Goal: Task Accomplishment & Management: Use online tool/utility

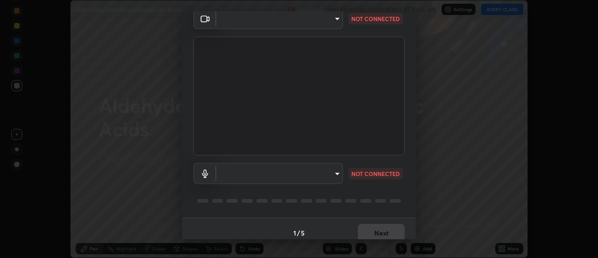
scroll to position [49, 0]
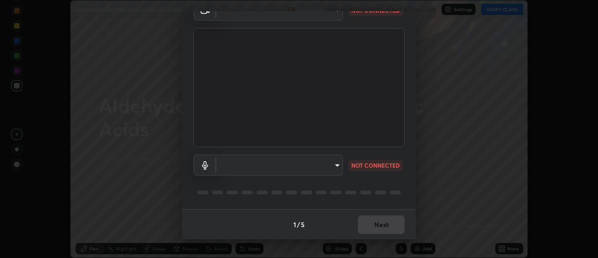
type input "ebf6c6488b735d5a44705984ed2dd2d6451cbc78617e13c2697a09295dc5aede"
type input "a2f9040feec1c67155d6f81bce0f318793adcc0a49472d63cdd1acf5ce755d3e"
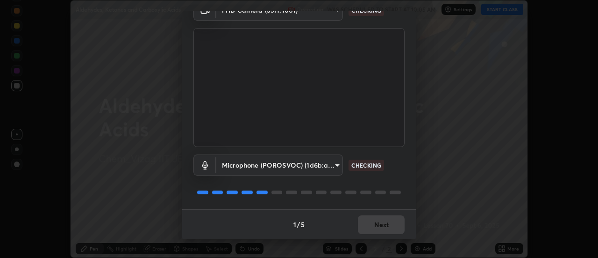
click at [334, 163] on body "Erase all Aldehydes, Ketones and Carboxylic Acids Recording WAS SCHEDULED TO ST…" at bounding box center [299, 129] width 598 height 258
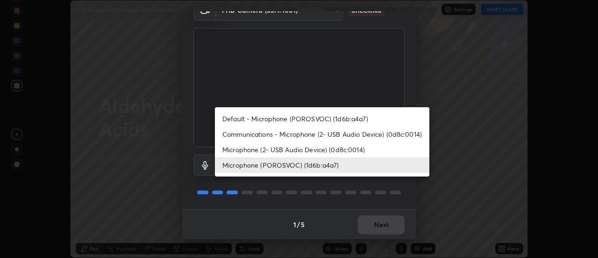
click at [308, 164] on li "Microphone (POROSVOC) (1d6b:a4a7)" at bounding box center [322, 164] width 215 height 15
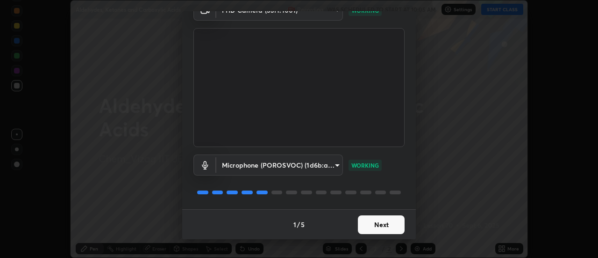
click at [376, 221] on button "Next" at bounding box center [381, 224] width 47 height 19
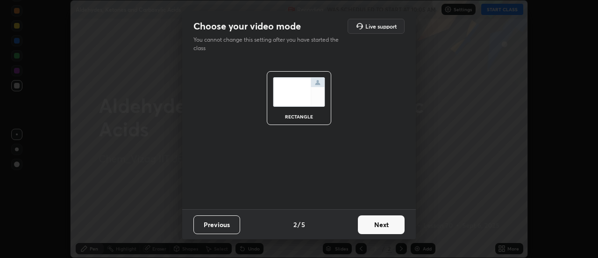
scroll to position [0, 0]
click at [376, 223] on button "Next" at bounding box center [381, 224] width 47 height 19
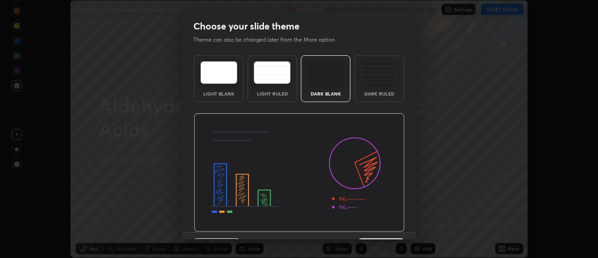
scroll to position [23, 0]
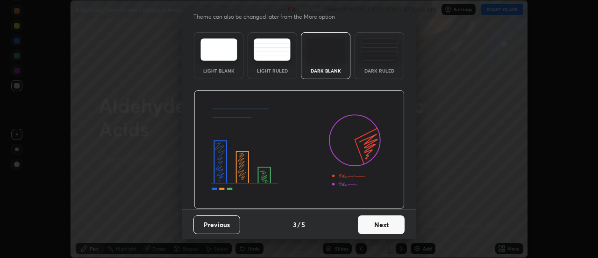
click at [374, 222] on button "Next" at bounding box center [381, 224] width 47 height 19
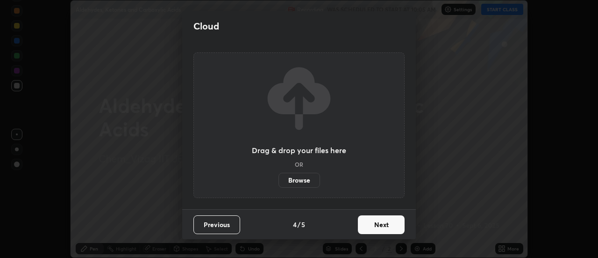
click at [376, 223] on button "Next" at bounding box center [381, 224] width 47 height 19
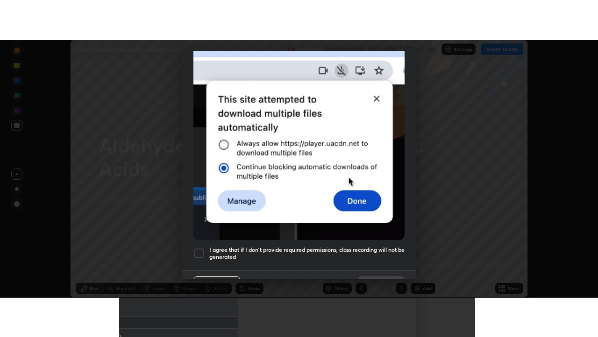
scroll to position [238, 0]
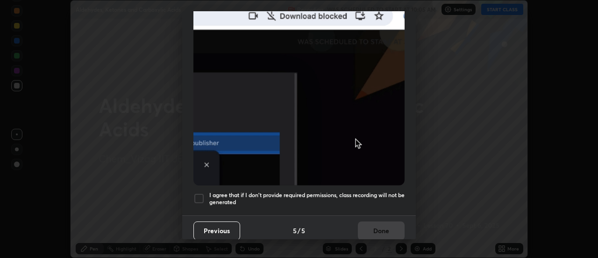
click at [330, 192] on h5 "I agree that if I don't provide required permissions, class recording will not …" at bounding box center [306, 198] width 195 height 14
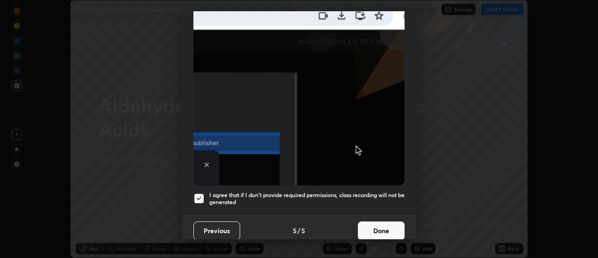
click at [377, 226] on button "Done" at bounding box center [381, 230] width 47 height 19
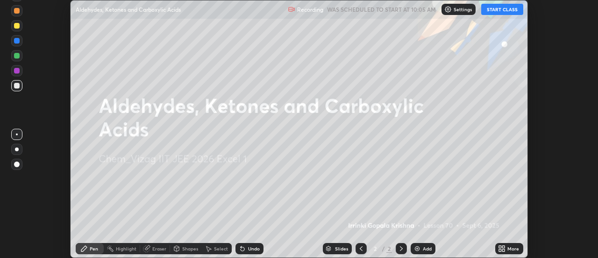
click at [417, 246] on img at bounding box center [417, 247] width 7 height 7
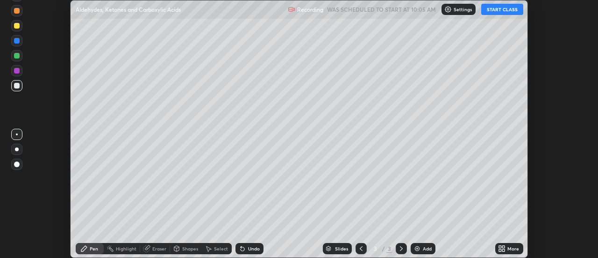
click at [501, 246] on icon at bounding box center [500, 246] width 2 height 2
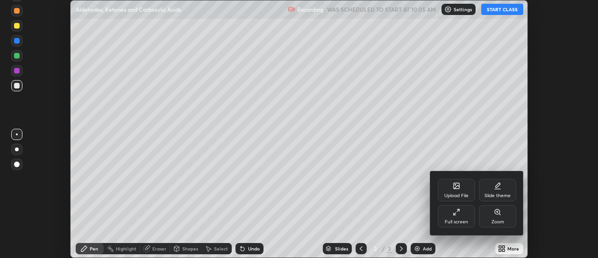
click at [454, 218] on div "Full screen" at bounding box center [456, 216] width 37 height 22
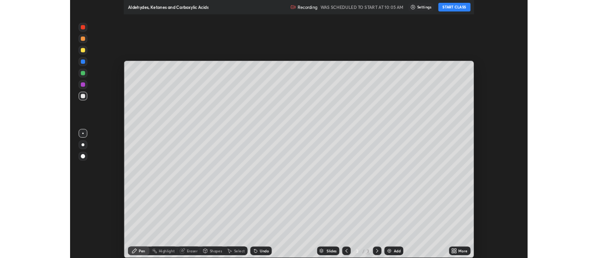
scroll to position [337, 598]
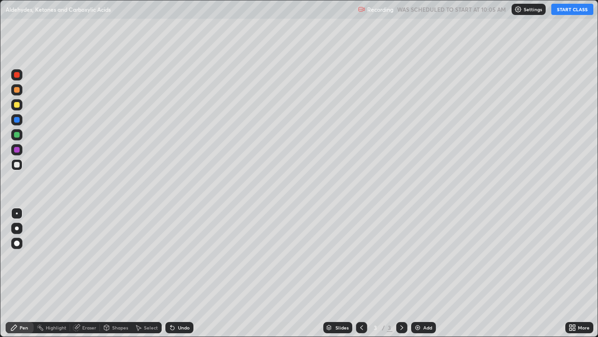
click at [558, 10] on button "START CLASS" at bounding box center [572, 9] width 42 height 11
click at [17, 136] on div at bounding box center [17, 135] width 6 height 6
click at [19, 106] on div at bounding box center [17, 105] width 6 height 6
click at [18, 244] on div at bounding box center [17, 243] width 6 height 6
click at [80, 257] on div "Eraser" at bounding box center [85, 327] width 30 height 11
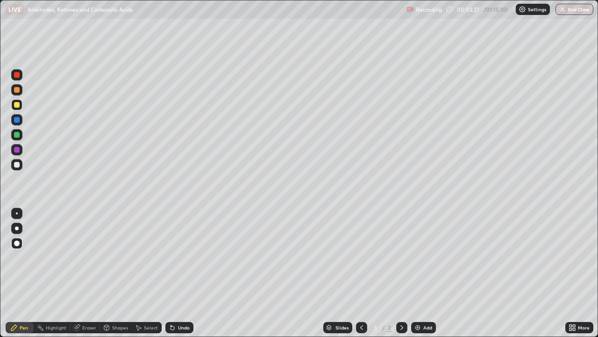
click at [82, 257] on div "Eraser" at bounding box center [89, 327] width 14 height 5
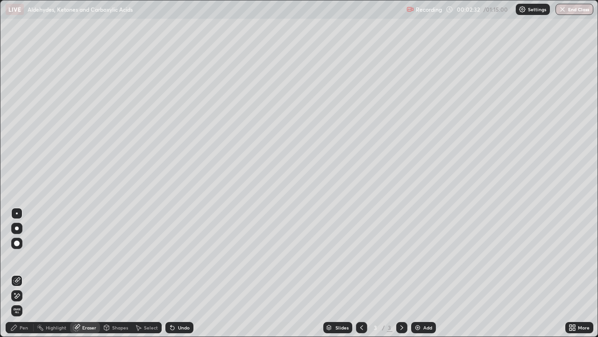
click at [19, 257] on div "Pen" at bounding box center [20, 327] width 28 height 11
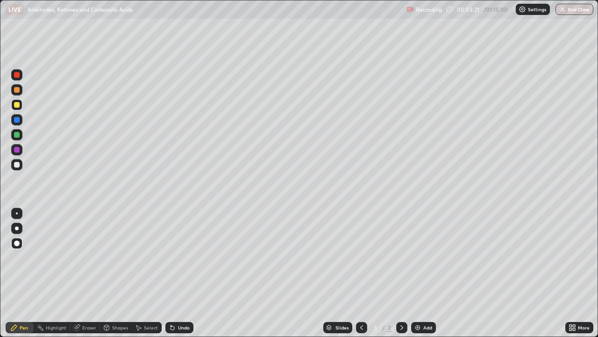
click at [176, 257] on div "Undo" at bounding box center [179, 327] width 28 height 11
click at [416, 257] on img at bounding box center [417, 326] width 7 height 7
click at [18, 151] on div at bounding box center [17, 150] width 6 height 6
click at [17, 165] on div at bounding box center [17, 165] width 6 height 6
click at [17, 73] on div at bounding box center [17, 75] width 6 height 6
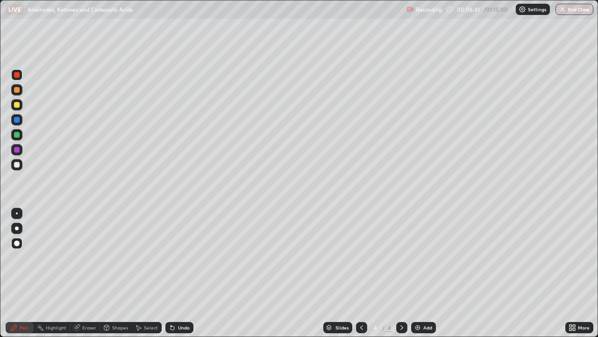
click at [17, 164] on div at bounding box center [17, 165] width 6 height 6
click at [17, 104] on div at bounding box center [17, 105] width 6 height 6
click at [17, 166] on div at bounding box center [17, 165] width 6 height 6
click at [175, 257] on div "Undo" at bounding box center [179, 327] width 28 height 11
click at [17, 134] on div at bounding box center [17, 135] width 6 height 6
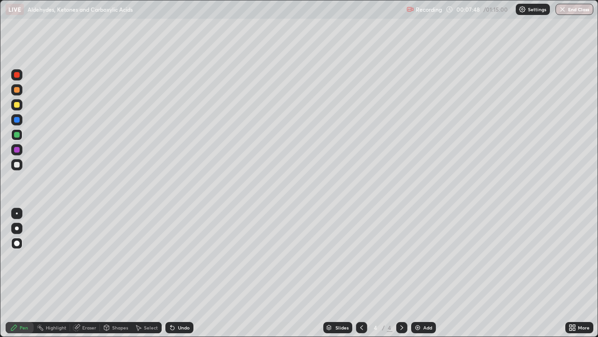
click at [18, 165] on div at bounding box center [17, 165] width 6 height 6
click at [15, 136] on div at bounding box center [17, 135] width 6 height 6
click at [18, 148] on div at bounding box center [17, 150] width 6 height 6
click at [178, 257] on div "Undo" at bounding box center [184, 327] width 12 height 5
click at [21, 165] on div at bounding box center [16, 164] width 11 height 11
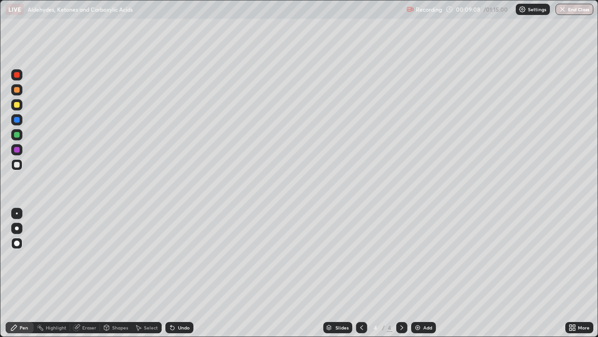
click at [175, 257] on div "Undo" at bounding box center [179, 327] width 28 height 11
click at [178, 257] on div "Undo" at bounding box center [179, 327] width 28 height 11
click at [179, 257] on div "Undo" at bounding box center [184, 327] width 12 height 5
click at [179, 257] on div "Undo" at bounding box center [179, 327] width 28 height 11
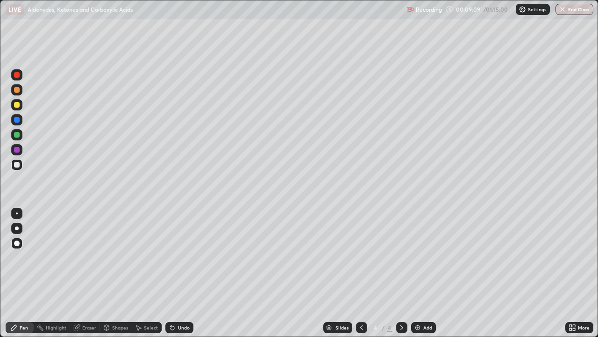
click at [181, 257] on div "Undo" at bounding box center [184, 327] width 12 height 5
click at [184, 257] on div "Undo" at bounding box center [184, 327] width 12 height 5
click at [185, 257] on div "Undo" at bounding box center [184, 327] width 12 height 5
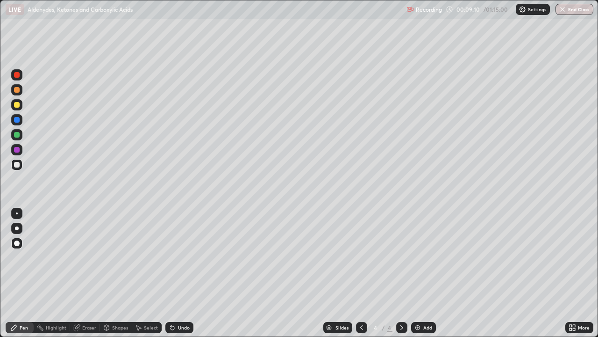
click at [184, 257] on div "Undo" at bounding box center [184, 327] width 12 height 5
click at [183, 257] on div "Undo" at bounding box center [179, 327] width 28 height 11
click at [185, 257] on div "Undo" at bounding box center [184, 327] width 12 height 5
click at [181, 257] on div "Undo" at bounding box center [179, 327] width 28 height 11
click at [184, 257] on div "Undo" at bounding box center [179, 327] width 28 height 11
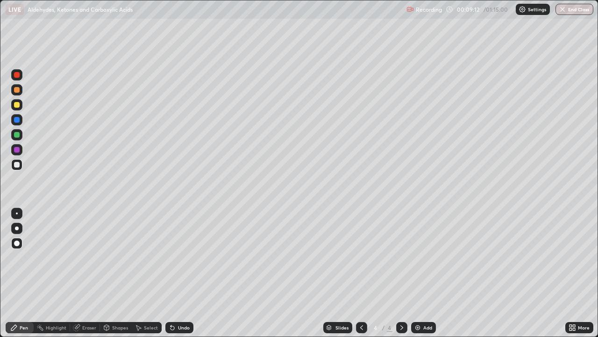
click at [180, 257] on div "Undo" at bounding box center [179, 327] width 28 height 11
click at [19, 105] on div at bounding box center [17, 105] width 6 height 6
click at [362, 257] on icon at bounding box center [361, 326] width 7 height 7
click at [401, 257] on icon at bounding box center [401, 326] width 7 height 7
click at [415, 257] on img at bounding box center [417, 326] width 7 height 7
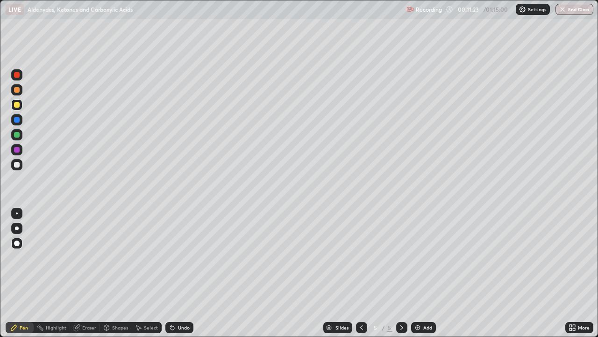
click at [362, 257] on div at bounding box center [361, 327] width 11 height 11
click at [401, 257] on icon at bounding box center [401, 326] width 7 height 7
click at [17, 165] on div at bounding box center [17, 165] width 6 height 6
click at [16, 105] on div at bounding box center [17, 105] width 6 height 6
click at [171, 257] on icon at bounding box center [173, 328] width 4 height 4
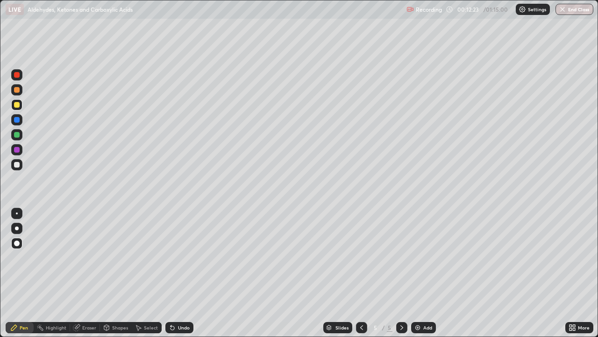
click at [173, 257] on icon at bounding box center [172, 326] width 7 height 7
click at [17, 73] on div at bounding box center [17, 75] width 6 height 6
click at [0, 233] on div "Setting up your live class" at bounding box center [299, 168] width 598 height 337
click at [17, 120] on div at bounding box center [17, 120] width 6 height 6
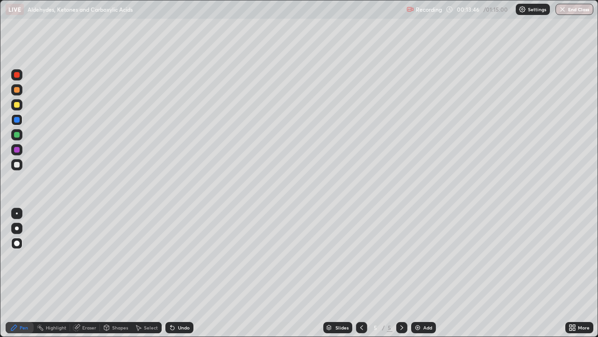
click at [16, 165] on div at bounding box center [17, 165] width 6 height 6
click at [177, 257] on div "Undo" at bounding box center [179, 327] width 28 height 11
click at [16, 148] on div at bounding box center [17, 150] width 6 height 6
click at [17, 117] on div at bounding box center [17, 120] width 6 height 6
click at [18, 166] on div at bounding box center [17, 165] width 6 height 6
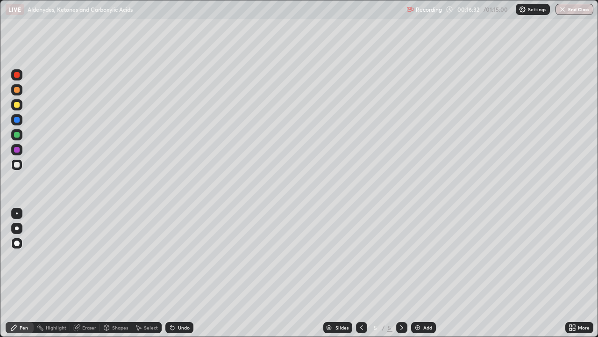
click at [361, 257] on icon at bounding box center [361, 327] width 3 height 5
click at [401, 257] on icon at bounding box center [401, 326] width 7 height 7
click at [360, 257] on div at bounding box center [361, 327] width 11 height 11
click at [401, 257] on icon at bounding box center [402, 327] width 3 height 5
click at [420, 257] on img at bounding box center [417, 326] width 7 height 7
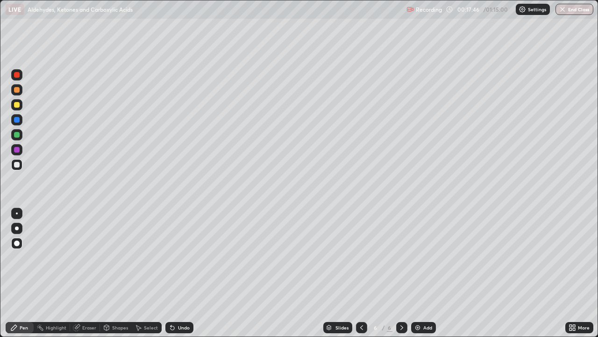
click at [17, 104] on div at bounding box center [17, 105] width 6 height 6
click at [16, 134] on div at bounding box center [17, 135] width 6 height 6
click at [171, 257] on icon at bounding box center [171, 325] width 1 height 1
click at [19, 165] on div at bounding box center [17, 165] width 6 height 6
click at [17, 105] on div at bounding box center [17, 105] width 6 height 6
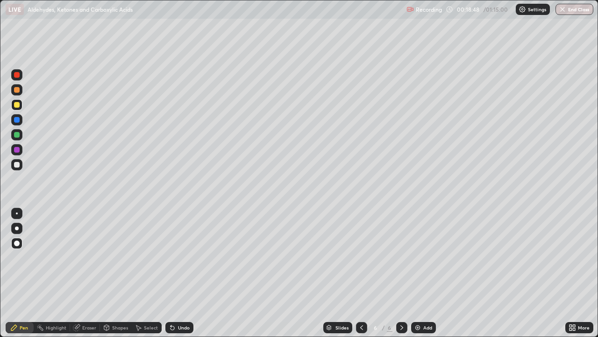
click at [171, 257] on icon at bounding box center [171, 325] width 1 height 1
click at [171, 257] on icon at bounding box center [173, 328] width 4 height 4
click at [175, 257] on div "Undo" at bounding box center [179, 327] width 28 height 11
click at [172, 257] on icon at bounding box center [173, 328] width 4 height 4
click at [176, 257] on div "Undo" at bounding box center [179, 327] width 28 height 11
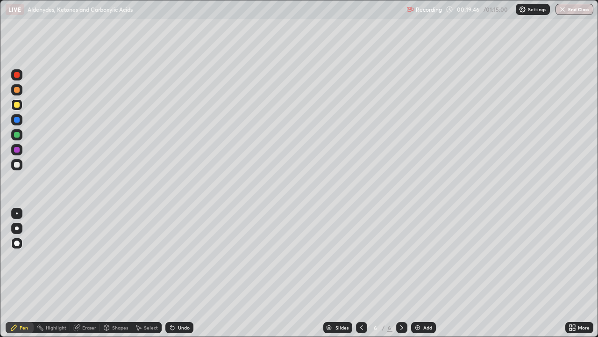
click at [19, 77] on div at bounding box center [17, 75] width 6 height 6
click at [21, 103] on div at bounding box center [16, 104] width 11 height 11
click at [178, 257] on div "Undo" at bounding box center [184, 327] width 12 height 5
click at [181, 257] on div "Undo" at bounding box center [184, 327] width 12 height 5
click at [175, 257] on icon at bounding box center [172, 326] width 7 height 7
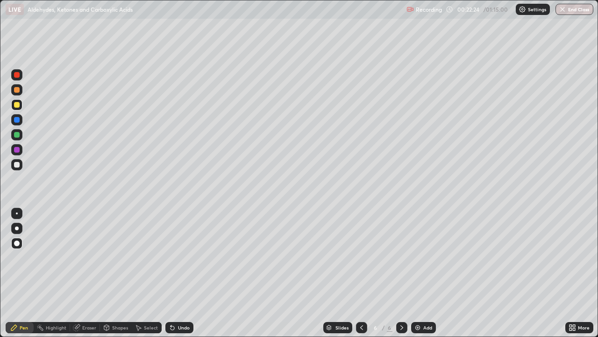
click at [176, 257] on div "Undo" at bounding box center [179, 327] width 28 height 11
click at [171, 257] on icon at bounding box center [173, 328] width 4 height 4
click at [17, 165] on div at bounding box center [17, 165] width 6 height 6
click at [78, 257] on icon at bounding box center [77, 326] width 5 height 5
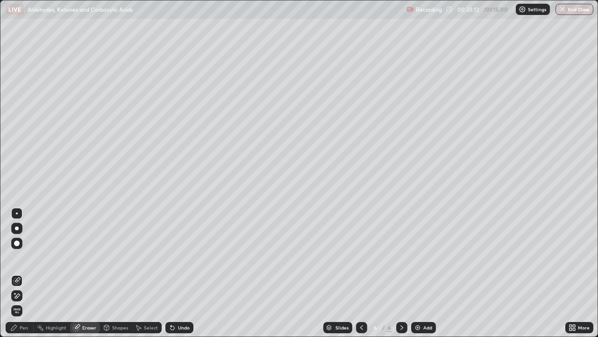
click at [111, 257] on div "Shapes" at bounding box center [116, 327] width 32 height 11
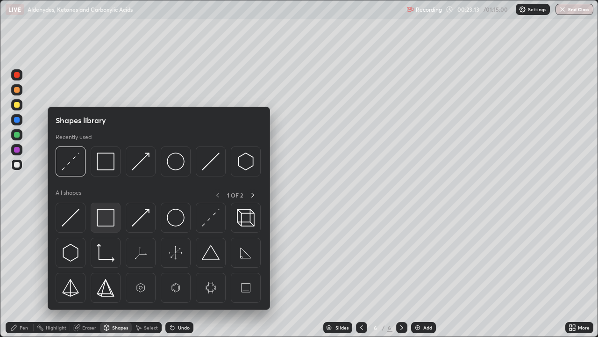
click at [103, 219] on img at bounding box center [106, 217] width 18 height 18
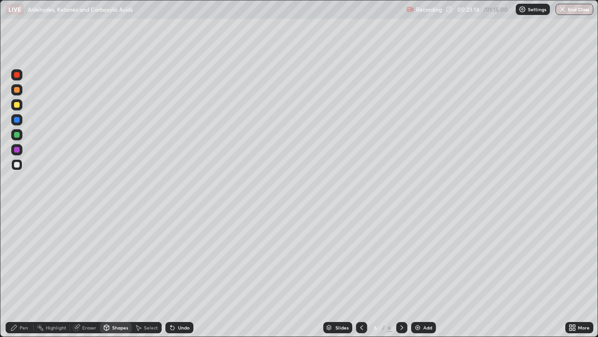
click at [17, 135] on div at bounding box center [17, 135] width 6 height 6
click at [174, 257] on icon at bounding box center [172, 326] width 7 height 7
click at [20, 257] on div "Pen" at bounding box center [24, 327] width 8 height 5
click at [17, 103] on div at bounding box center [17, 105] width 6 height 6
click at [182, 257] on div "Undo" at bounding box center [184, 327] width 12 height 5
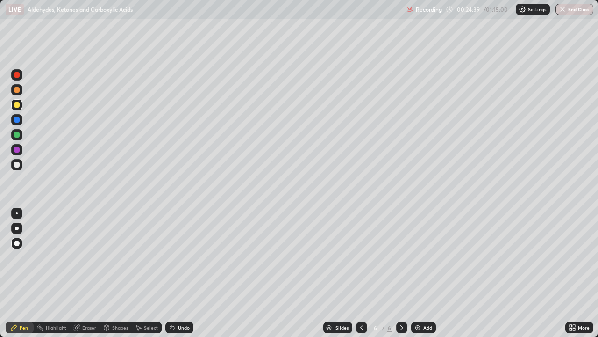
click at [474, 257] on div "Slides 6 / 6 Add" at bounding box center [379, 327] width 372 height 19
click at [472, 257] on div "Slides 6 / 6 Add" at bounding box center [379, 327] width 372 height 19
click at [415, 257] on img at bounding box center [417, 326] width 7 height 7
click at [18, 107] on div at bounding box center [17, 105] width 6 height 6
click at [179, 257] on div "Undo" at bounding box center [184, 327] width 12 height 5
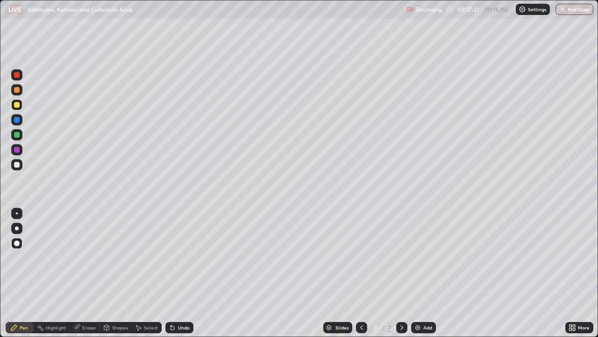
click at [15, 149] on div at bounding box center [17, 150] width 6 height 6
click at [21, 134] on div at bounding box center [16, 134] width 11 height 11
click at [108, 257] on icon at bounding box center [106, 327] width 5 height 6
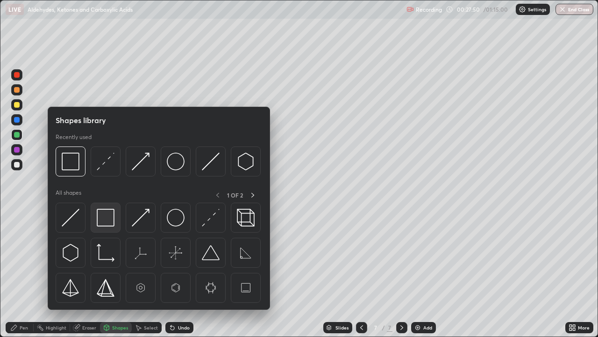
click at [99, 221] on img at bounding box center [106, 217] width 18 height 18
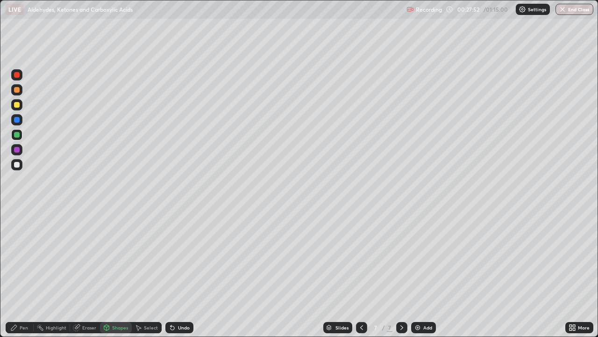
click at [20, 149] on div at bounding box center [16, 149] width 11 height 11
click at [18, 136] on div at bounding box center [17, 135] width 6 height 6
click at [174, 257] on div "Undo" at bounding box center [179, 327] width 28 height 11
click at [80, 257] on div "Eraser" at bounding box center [85, 327] width 30 height 11
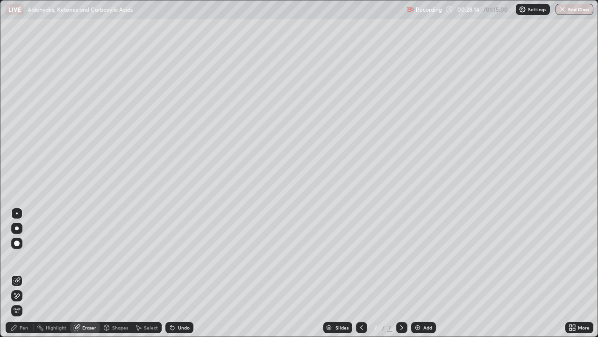
click at [16, 257] on icon at bounding box center [13, 326] width 7 height 7
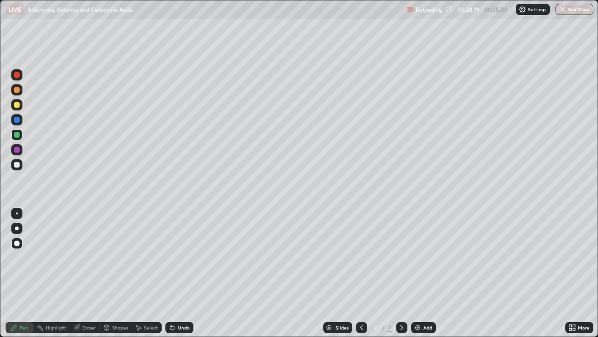
click at [19, 165] on div at bounding box center [17, 165] width 6 height 6
click at [19, 150] on div at bounding box center [17, 150] width 6 height 6
click at [107, 257] on icon at bounding box center [106, 327] width 5 height 6
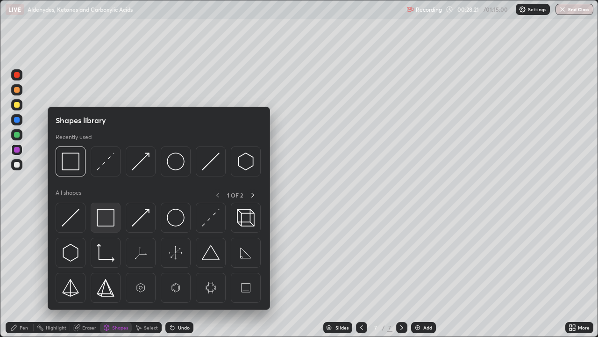
click at [104, 220] on img at bounding box center [106, 217] width 18 height 18
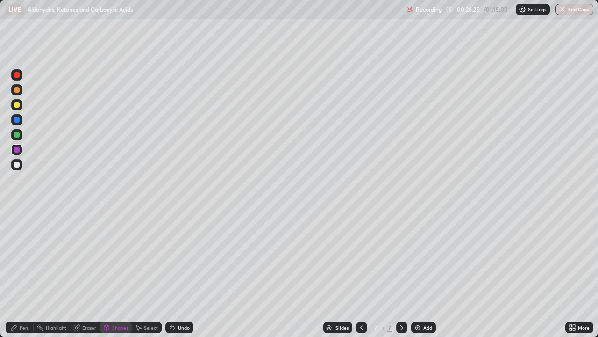
click at [175, 257] on div "Undo" at bounding box center [179, 327] width 28 height 11
click at [169, 257] on icon at bounding box center [172, 326] width 7 height 7
click at [26, 257] on div "Pen" at bounding box center [24, 327] width 8 height 5
click at [171, 257] on icon at bounding box center [171, 325] width 1 height 1
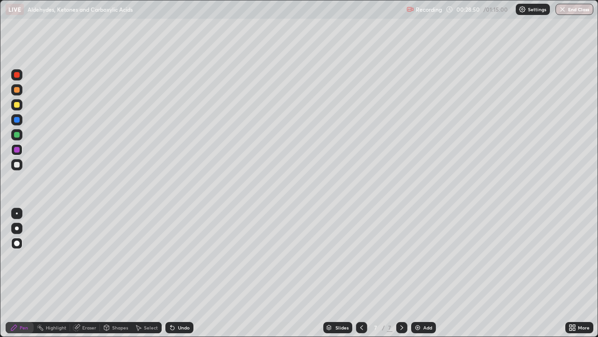
click at [171, 257] on icon at bounding box center [173, 328] width 4 height 4
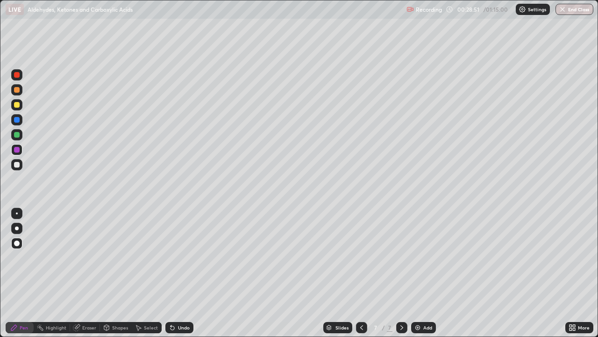
click at [171, 257] on icon at bounding box center [173, 328] width 4 height 4
click at [31, 257] on div "Pen" at bounding box center [20, 327] width 28 height 11
click at [19, 166] on div at bounding box center [17, 165] width 6 height 6
click at [16, 152] on div at bounding box center [17, 150] width 6 height 6
click at [16, 135] on div at bounding box center [17, 135] width 6 height 6
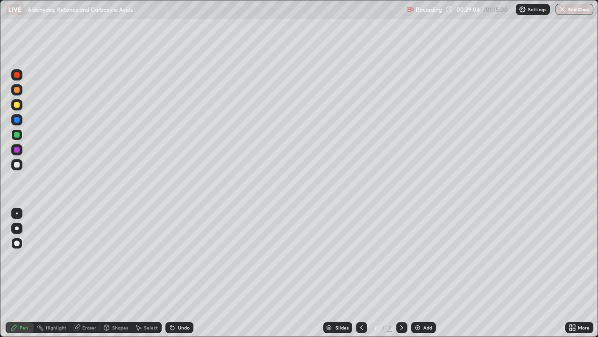
click at [82, 257] on div "Eraser" at bounding box center [89, 327] width 14 height 5
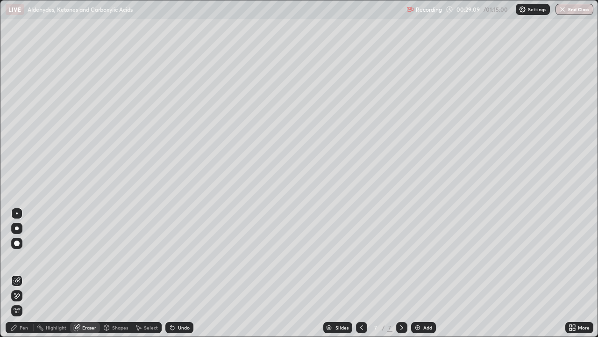
click at [18, 257] on div "Pen" at bounding box center [20, 327] width 28 height 11
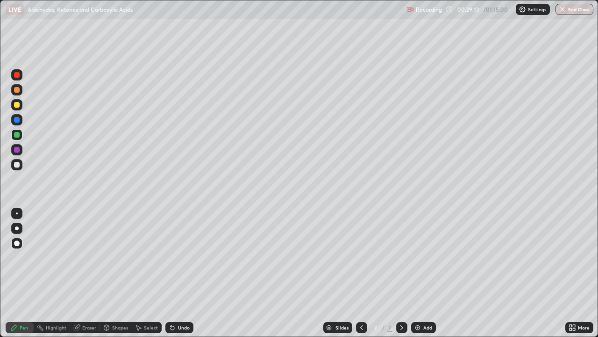
click at [21, 152] on div at bounding box center [16, 149] width 11 height 11
click at [19, 165] on div at bounding box center [17, 165] width 6 height 6
click at [18, 138] on div at bounding box center [16, 134] width 11 height 11
click at [15, 106] on div at bounding box center [17, 105] width 6 height 6
click at [17, 165] on div at bounding box center [17, 165] width 6 height 6
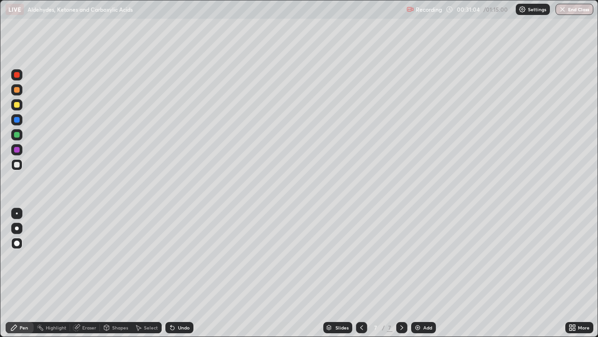
click at [171, 257] on icon at bounding box center [173, 328] width 4 height 4
click at [185, 257] on div "Undo" at bounding box center [184, 327] width 12 height 5
click at [176, 257] on div "Undo" at bounding box center [179, 327] width 28 height 11
click at [417, 257] on img at bounding box center [417, 326] width 7 height 7
click at [361, 257] on icon at bounding box center [361, 326] width 7 height 7
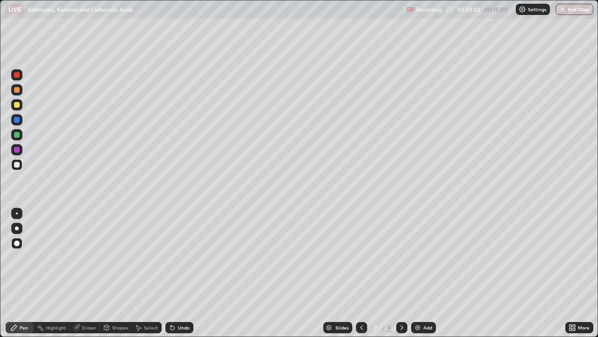
click at [401, 257] on icon at bounding box center [401, 326] width 7 height 7
click at [357, 257] on div at bounding box center [361, 327] width 11 height 19
click at [401, 257] on icon at bounding box center [402, 327] width 3 height 5
click at [19, 91] on div at bounding box center [17, 90] width 6 height 6
click at [16, 134] on div at bounding box center [17, 135] width 6 height 6
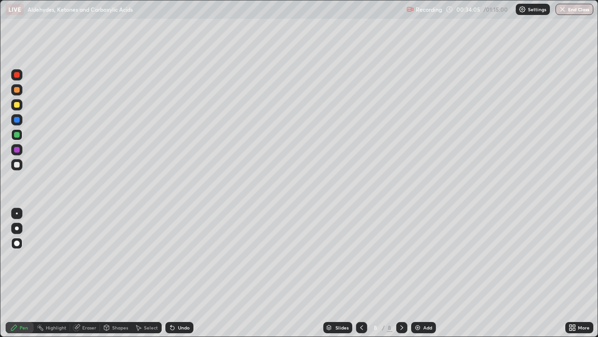
click at [19, 164] on div at bounding box center [17, 165] width 6 height 6
click at [178, 257] on div "Undo" at bounding box center [184, 327] width 12 height 5
click at [184, 257] on div "Undo" at bounding box center [184, 327] width 12 height 5
click at [182, 257] on div "Undo" at bounding box center [184, 327] width 12 height 5
click at [183, 257] on div "Undo" at bounding box center [184, 327] width 12 height 5
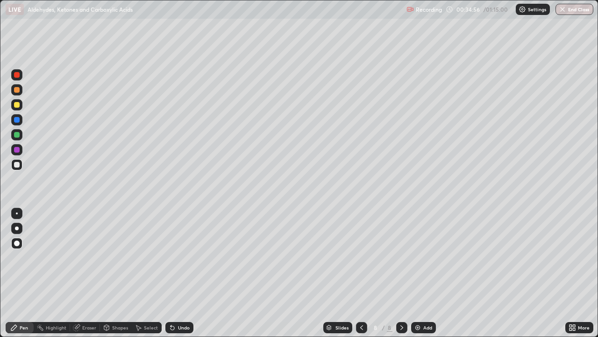
click at [15, 107] on div at bounding box center [17, 105] width 6 height 6
click at [182, 257] on div "Undo" at bounding box center [184, 327] width 12 height 5
click at [179, 257] on div "Undo" at bounding box center [184, 327] width 12 height 5
click at [414, 257] on img at bounding box center [417, 326] width 7 height 7
click at [17, 90] on div at bounding box center [17, 90] width 6 height 6
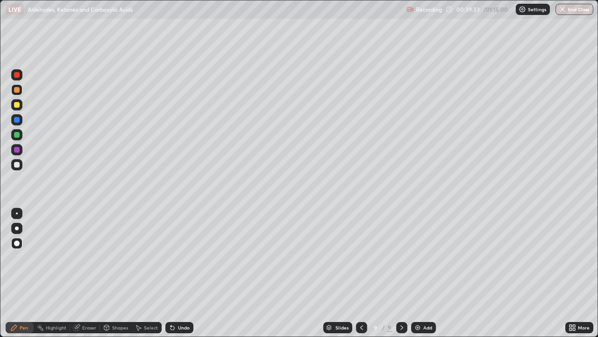
click at [174, 257] on icon at bounding box center [172, 326] width 7 height 7
click at [172, 257] on icon at bounding box center [173, 328] width 4 height 4
click at [16, 104] on div at bounding box center [17, 105] width 6 height 6
click at [418, 257] on img at bounding box center [417, 326] width 7 height 7
click at [17, 89] on div at bounding box center [17, 90] width 6 height 6
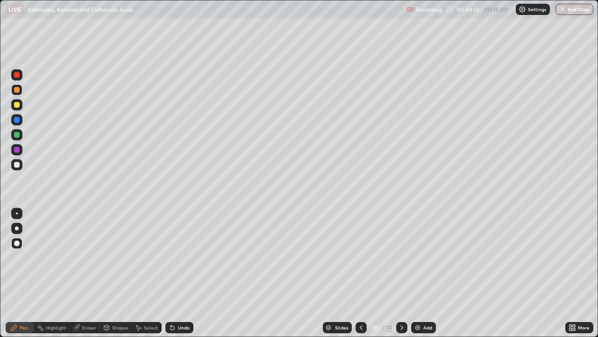
click at [178, 257] on div "Undo" at bounding box center [184, 327] width 12 height 5
click at [172, 257] on icon at bounding box center [173, 328] width 4 height 4
click at [16, 107] on div at bounding box center [17, 105] width 6 height 6
click at [15, 162] on div at bounding box center [17, 165] width 6 height 6
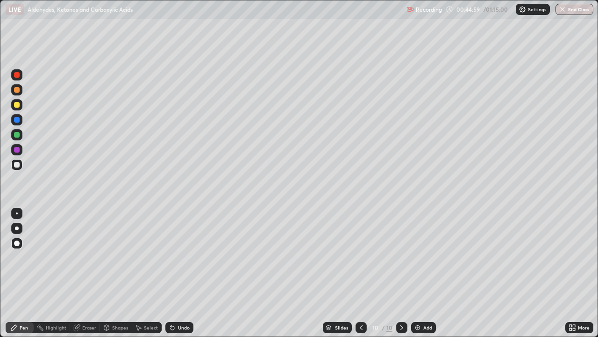
click at [16, 104] on div at bounding box center [17, 105] width 6 height 6
click at [18, 149] on div at bounding box center [17, 150] width 6 height 6
click at [16, 167] on div at bounding box center [17, 165] width 6 height 6
click at [15, 133] on div at bounding box center [17, 135] width 6 height 6
click at [18, 79] on div at bounding box center [16, 74] width 11 height 11
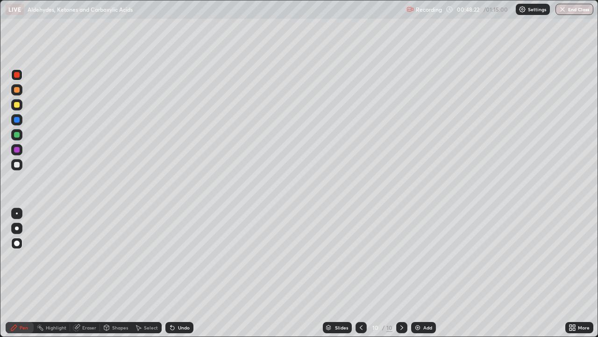
click at [17, 119] on div at bounding box center [17, 120] width 6 height 6
click at [416, 257] on img at bounding box center [417, 326] width 7 height 7
click at [15, 105] on div at bounding box center [17, 105] width 6 height 6
click at [18, 167] on div at bounding box center [17, 165] width 6 height 6
click at [17, 75] on div at bounding box center [17, 75] width 6 height 6
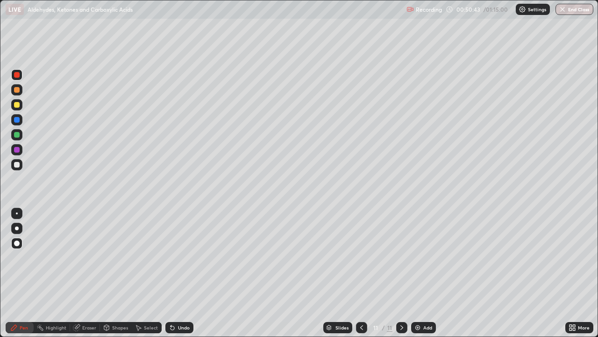
click at [19, 101] on div at bounding box center [16, 104] width 11 height 11
click at [17, 165] on div at bounding box center [17, 165] width 6 height 6
click at [18, 135] on div at bounding box center [17, 135] width 6 height 6
click at [360, 257] on icon at bounding box center [361, 327] width 3 height 5
click at [401, 257] on icon at bounding box center [401, 326] width 7 height 7
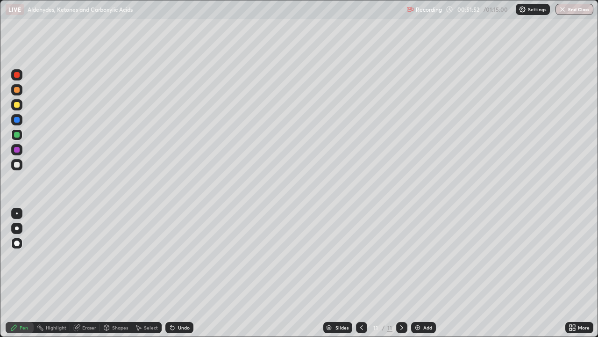
click at [178, 257] on div "Undo" at bounding box center [184, 327] width 12 height 5
click at [171, 257] on icon at bounding box center [173, 328] width 4 height 4
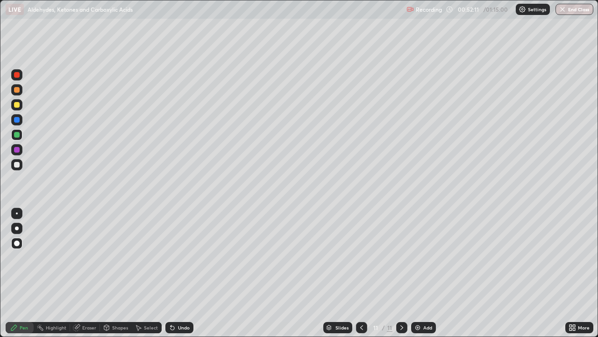
click at [171, 257] on icon at bounding box center [171, 325] width 1 height 1
click at [177, 257] on div "Undo" at bounding box center [179, 327] width 28 height 11
click at [179, 257] on div "Undo" at bounding box center [179, 327] width 28 height 11
click at [178, 257] on div "Undo" at bounding box center [179, 327] width 28 height 11
click at [180, 257] on div "Undo" at bounding box center [179, 327] width 28 height 11
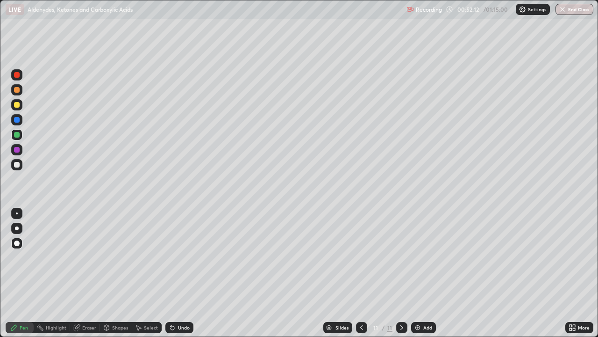
click at [179, 257] on div "Undo" at bounding box center [178, 327] width 32 height 19
click at [179, 257] on div "Undo" at bounding box center [179, 327] width 28 height 11
click at [178, 257] on div "Undo" at bounding box center [179, 327] width 28 height 11
click at [182, 257] on div "Undo" at bounding box center [179, 327] width 28 height 11
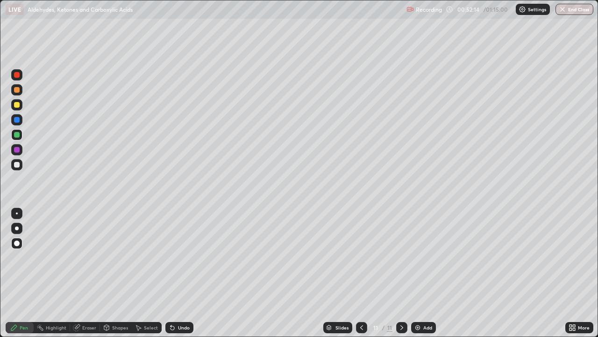
click at [181, 257] on div "Undo" at bounding box center [184, 327] width 12 height 5
click at [182, 257] on div "Undo" at bounding box center [184, 327] width 12 height 5
click at [181, 257] on div "Undo" at bounding box center [184, 327] width 12 height 5
click at [179, 257] on div "Undo" at bounding box center [184, 327] width 12 height 5
click at [181, 257] on div "Undo" at bounding box center [184, 327] width 12 height 5
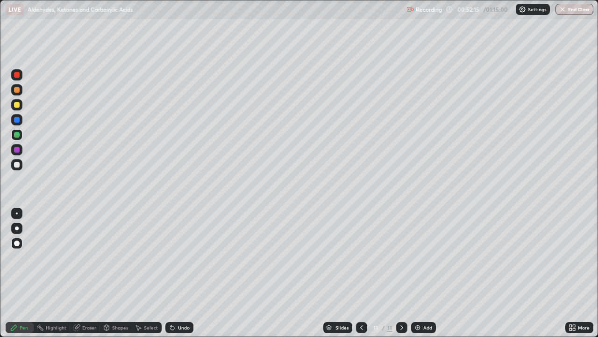
click at [181, 257] on div "Undo" at bounding box center [184, 327] width 12 height 5
click at [180, 257] on div "Undo" at bounding box center [184, 327] width 12 height 5
click at [179, 257] on div "Undo" at bounding box center [179, 327] width 28 height 11
click at [181, 257] on div "Undo" at bounding box center [179, 327] width 28 height 11
click at [180, 257] on div "Undo" at bounding box center [179, 327] width 28 height 11
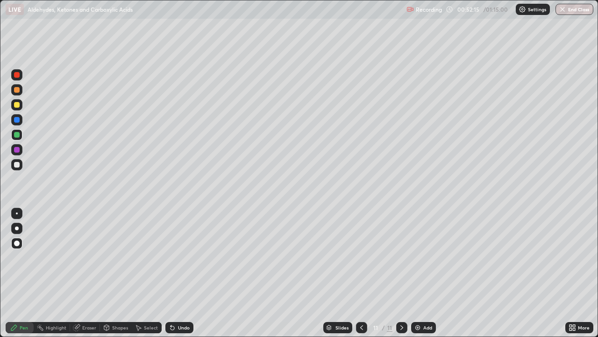
click at [180, 257] on div "Undo" at bounding box center [179, 327] width 28 height 11
click at [179, 257] on div "Undo" at bounding box center [179, 327] width 28 height 11
click at [177, 257] on div "Undo" at bounding box center [179, 327] width 28 height 11
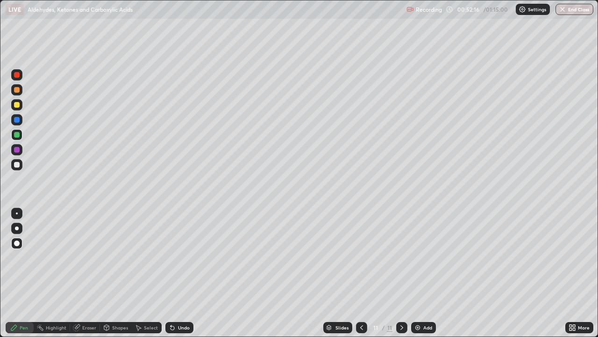
click at [175, 257] on div "Undo" at bounding box center [179, 327] width 28 height 11
click at [173, 257] on div "Undo" at bounding box center [179, 327] width 28 height 11
click at [174, 257] on div "Undo" at bounding box center [179, 327] width 28 height 11
click at [174, 257] on div "Undo" at bounding box center [178, 327] width 32 height 19
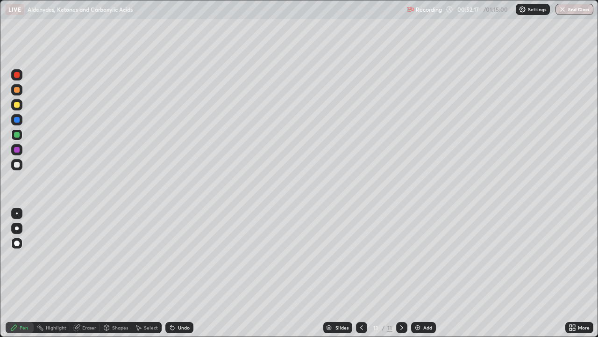
click at [172, 257] on div "Undo" at bounding box center [178, 327] width 32 height 19
click at [171, 257] on div "Undo" at bounding box center [178, 327] width 32 height 19
click at [172, 257] on div "Undo" at bounding box center [178, 327] width 32 height 19
click at [169, 257] on icon at bounding box center [172, 326] width 7 height 7
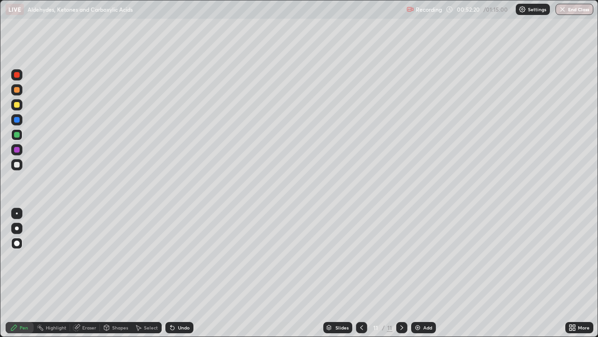
click at [172, 257] on icon at bounding box center [173, 328] width 4 height 4
click at [173, 257] on icon at bounding box center [172, 326] width 7 height 7
click at [174, 257] on icon at bounding box center [172, 326] width 7 height 7
click at [171, 257] on icon at bounding box center [171, 325] width 1 height 1
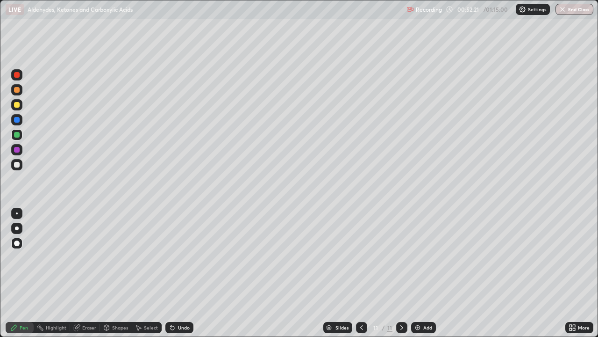
click at [171, 257] on icon at bounding box center [171, 325] width 1 height 1
click at [78, 257] on icon at bounding box center [77, 326] width 5 height 5
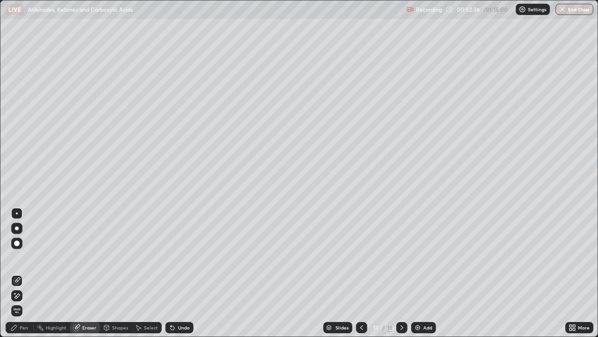
click at [18, 257] on div "Pen" at bounding box center [20, 327] width 28 height 11
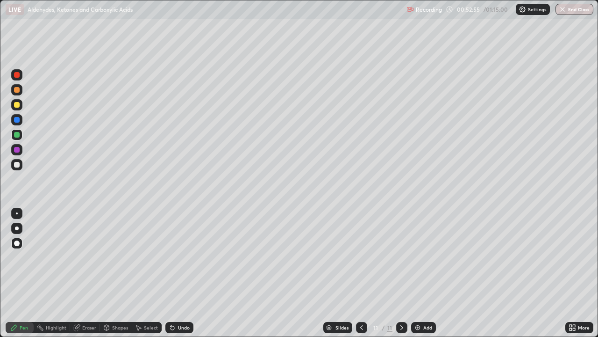
click at [17, 123] on div at bounding box center [16, 119] width 11 height 11
click at [18, 165] on div at bounding box center [17, 165] width 6 height 6
click at [19, 74] on div at bounding box center [17, 75] width 6 height 6
click at [17, 164] on div at bounding box center [17, 165] width 6 height 6
click at [79, 257] on icon at bounding box center [76, 326] width 7 height 7
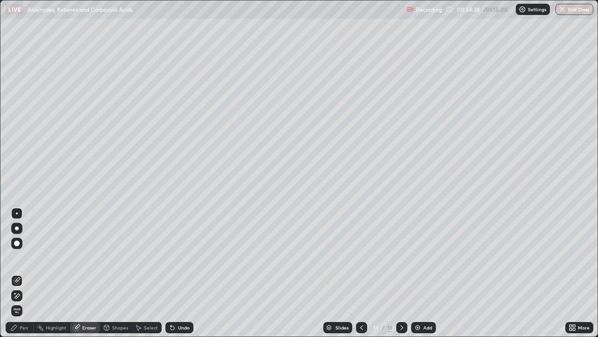
click at [21, 257] on div "Pen" at bounding box center [24, 327] width 8 height 5
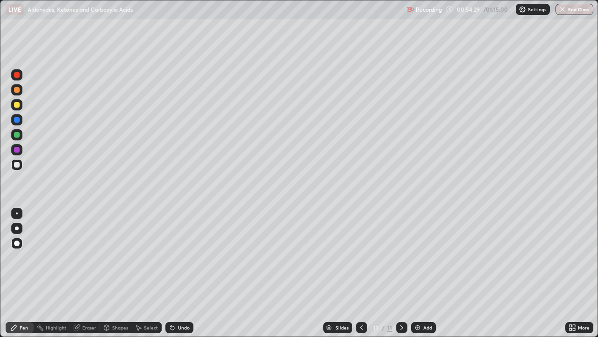
click at [17, 134] on div at bounding box center [17, 135] width 6 height 6
click at [19, 104] on div at bounding box center [17, 105] width 6 height 6
click at [17, 72] on div at bounding box center [16, 74] width 11 height 11
click at [16, 135] on div at bounding box center [17, 135] width 6 height 6
click at [171, 257] on icon at bounding box center [173, 328] width 4 height 4
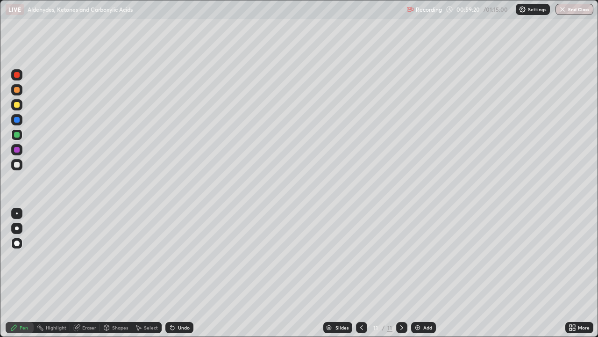
click at [419, 257] on img at bounding box center [417, 326] width 7 height 7
click at [20, 161] on div at bounding box center [16, 164] width 11 height 11
click at [17, 138] on div at bounding box center [16, 134] width 11 height 11
click at [16, 90] on div at bounding box center [17, 90] width 6 height 6
click at [19, 166] on div at bounding box center [17, 165] width 6 height 6
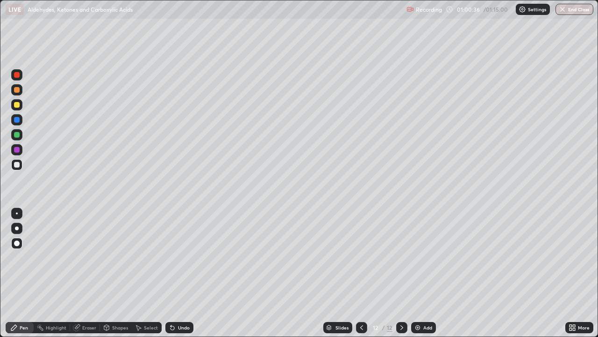
click at [361, 257] on icon at bounding box center [361, 326] width 7 height 7
click at [396, 257] on div at bounding box center [401, 327] width 11 height 11
click at [14, 132] on div at bounding box center [17, 135] width 6 height 6
click at [22, 164] on div at bounding box center [16, 164] width 11 height 11
click at [179, 257] on div "Undo" at bounding box center [184, 327] width 12 height 5
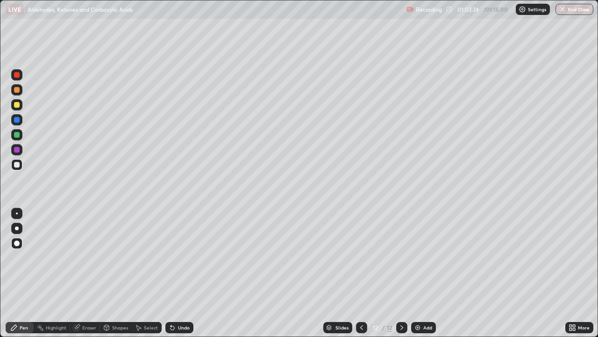
click at [181, 257] on div "Undo" at bounding box center [184, 327] width 12 height 5
click at [173, 257] on icon at bounding box center [172, 326] width 7 height 7
click at [174, 257] on icon at bounding box center [172, 326] width 7 height 7
click at [176, 257] on div "Undo" at bounding box center [179, 327] width 28 height 11
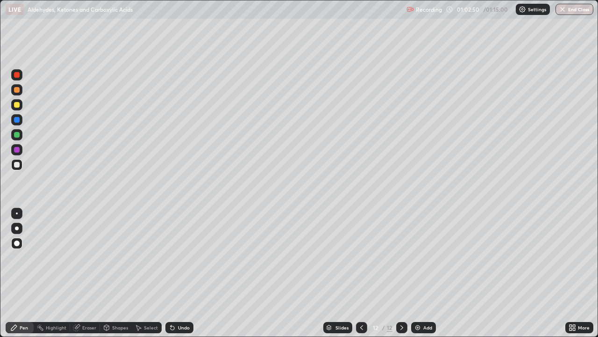
click at [176, 257] on div "Undo" at bounding box center [179, 327] width 28 height 11
click at [178, 257] on div "Undo" at bounding box center [184, 327] width 12 height 5
click at [179, 257] on div "Undo" at bounding box center [179, 327] width 28 height 11
click at [180, 257] on div "Undo" at bounding box center [184, 327] width 12 height 5
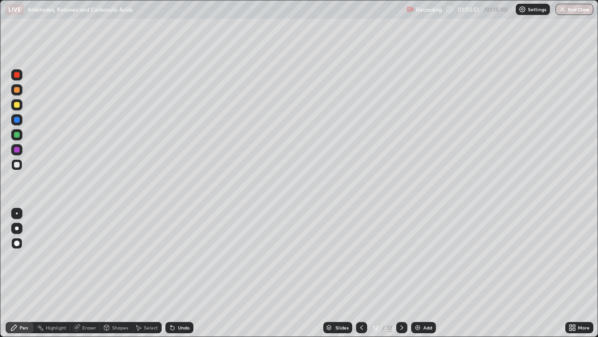
click at [178, 257] on div "Undo" at bounding box center [179, 327] width 28 height 11
click at [179, 257] on div "Undo" at bounding box center [179, 327] width 28 height 11
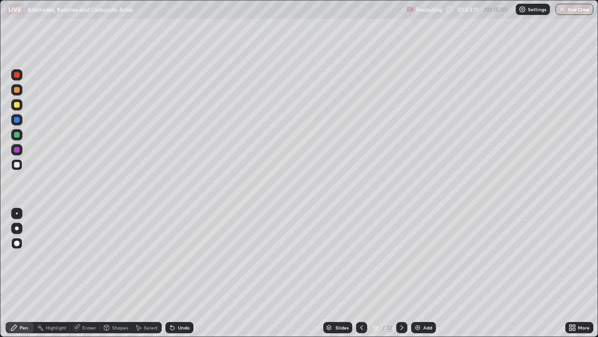
click at [19, 136] on div at bounding box center [17, 135] width 6 height 6
click at [21, 165] on div at bounding box center [16, 164] width 11 height 11
click at [415, 257] on img at bounding box center [417, 326] width 7 height 7
click at [17, 136] on div at bounding box center [17, 135] width 6 height 6
click at [361, 257] on icon at bounding box center [361, 326] width 7 height 7
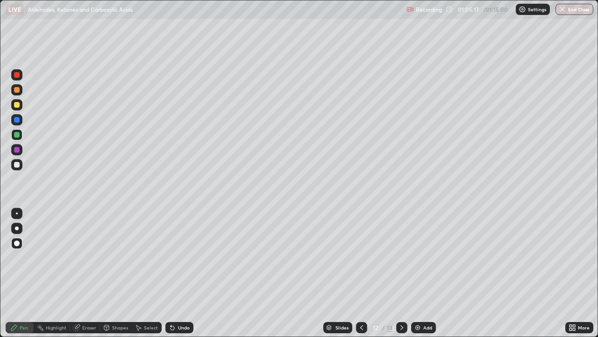
click at [401, 257] on icon at bounding box center [402, 327] width 3 height 5
click at [17, 165] on div at bounding box center [17, 165] width 6 height 6
click at [181, 257] on div "Undo" at bounding box center [184, 327] width 12 height 5
click at [176, 257] on div "Undo" at bounding box center [179, 327] width 28 height 11
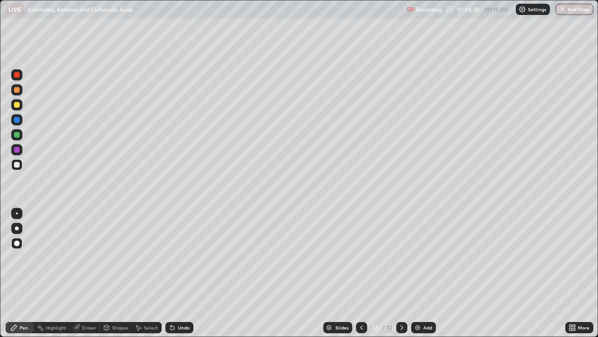
click at [178, 257] on div "Undo" at bounding box center [184, 327] width 12 height 5
click at [179, 257] on div "Undo" at bounding box center [184, 327] width 12 height 5
click at [21, 106] on div at bounding box center [16, 104] width 11 height 11
click at [15, 166] on div at bounding box center [17, 165] width 6 height 6
click at [17, 106] on div at bounding box center [17, 105] width 6 height 6
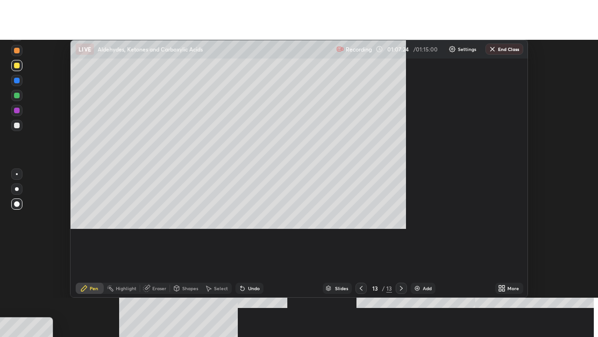
scroll to position [258, 598]
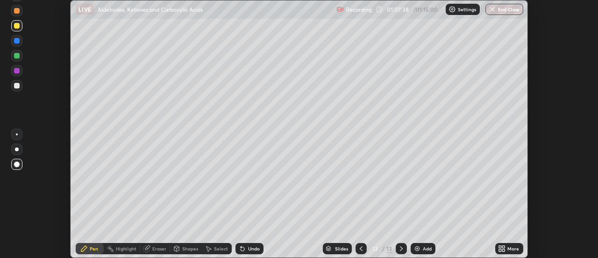
click at [499, 246] on icon at bounding box center [500, 246] width 2 height 2
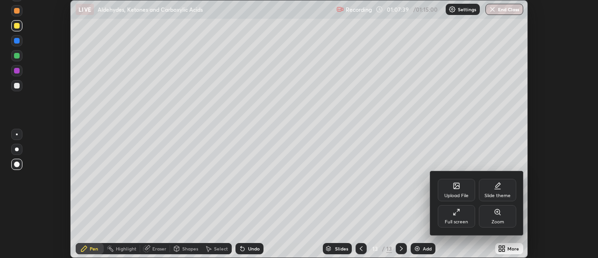
click at [452, 217] on div "Full screen" at bounding box center [456, 216] width 37 height 22
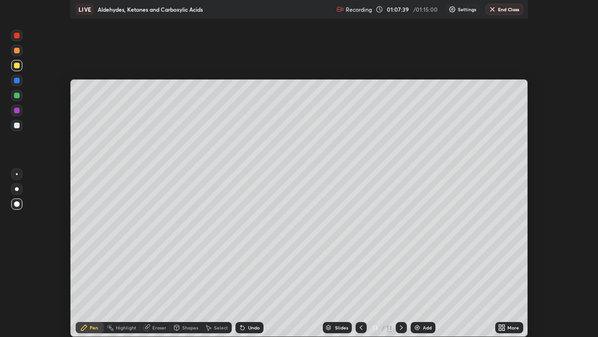
scroll to position [337, 598]
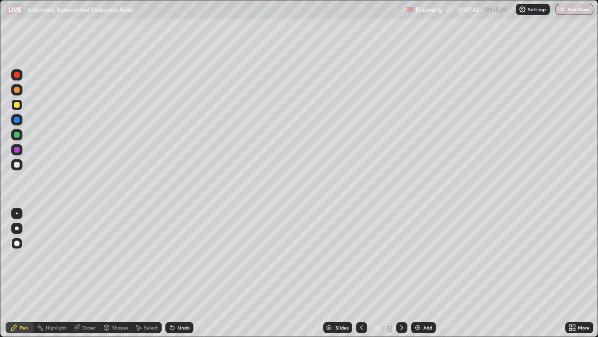
click at [19, 165] on div at bounding box center [17, 165] width 6 height 6
click at [17, 105] on div at bounding box center [17, 105] width 6 height 6
click at [178, 257] on div "Undo" at bounding box center [184, 327] width 12 height 5
click at [16, 228] on div at bounding box center [17, 228] width 4 height 4
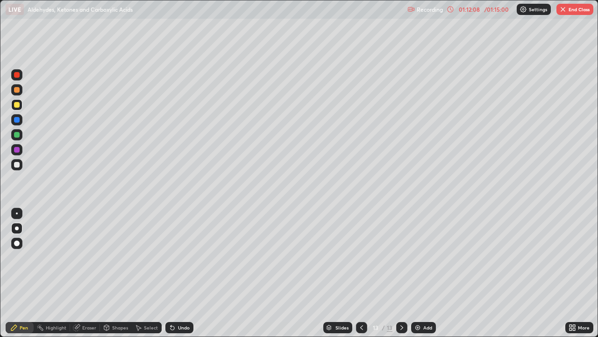
click at [577, 14] on button "End Class" at bounding box center [575, 9] width 37 height 11
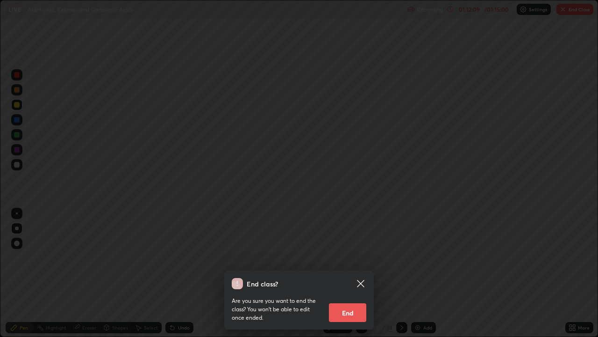
click at [340, 257] on button "End" at bounding box center [347, 312] width 37 height 19
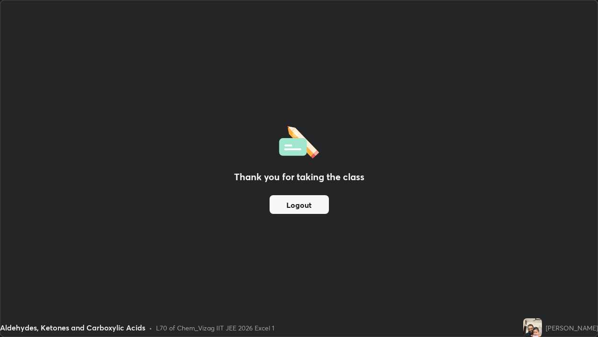
click at [301, 200] on button "Logout" at bounding box center [299, 204] width 59 height 19
